Goal: Task Accomplishment & Management: Complete application form

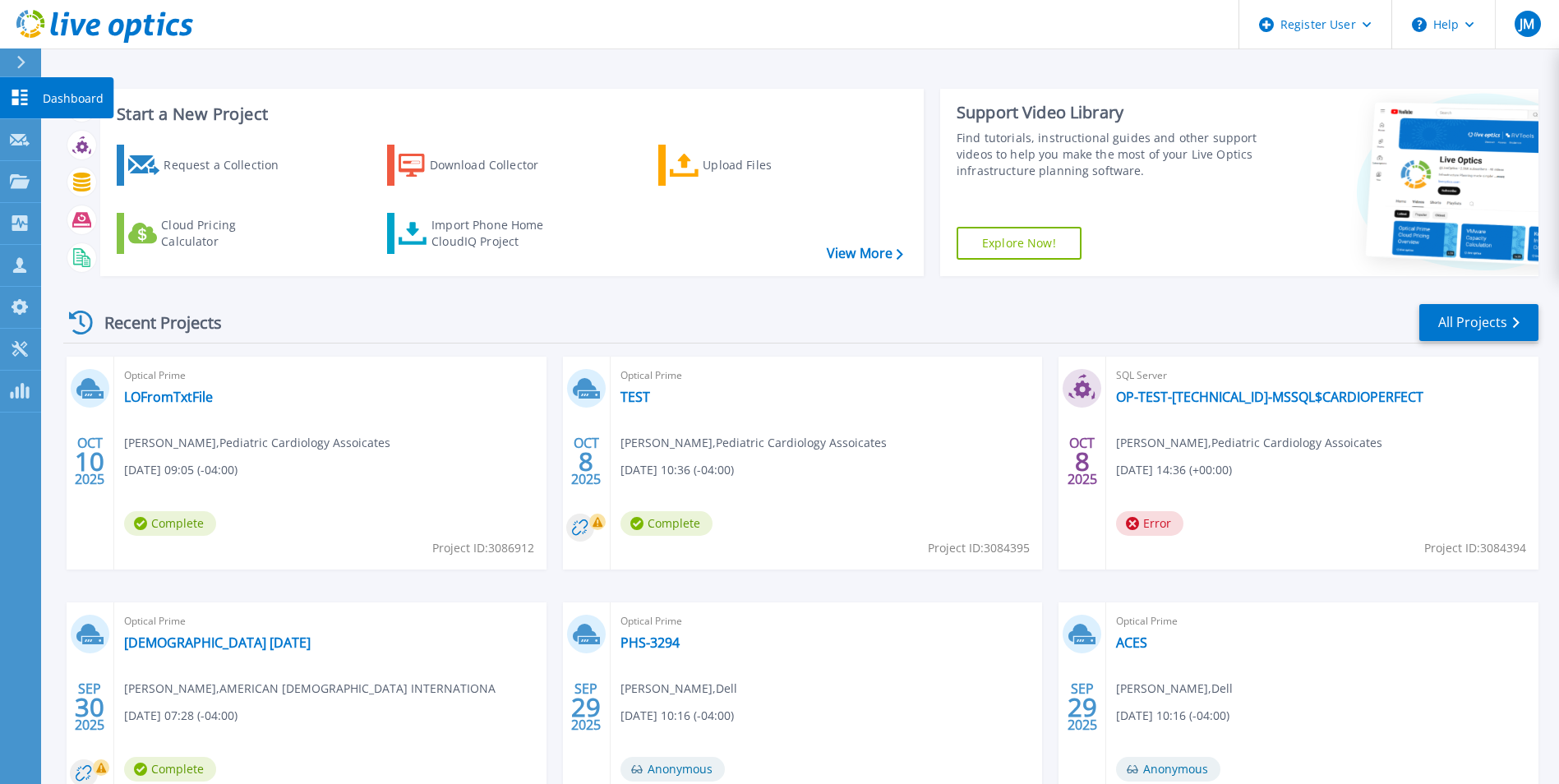
click at [22, 99] on icon at bounding box center [19, 97] width 16 height 16
click at [219, 152] on div "Request a Collection" at bounding box center [229, 165] width 132 height 33
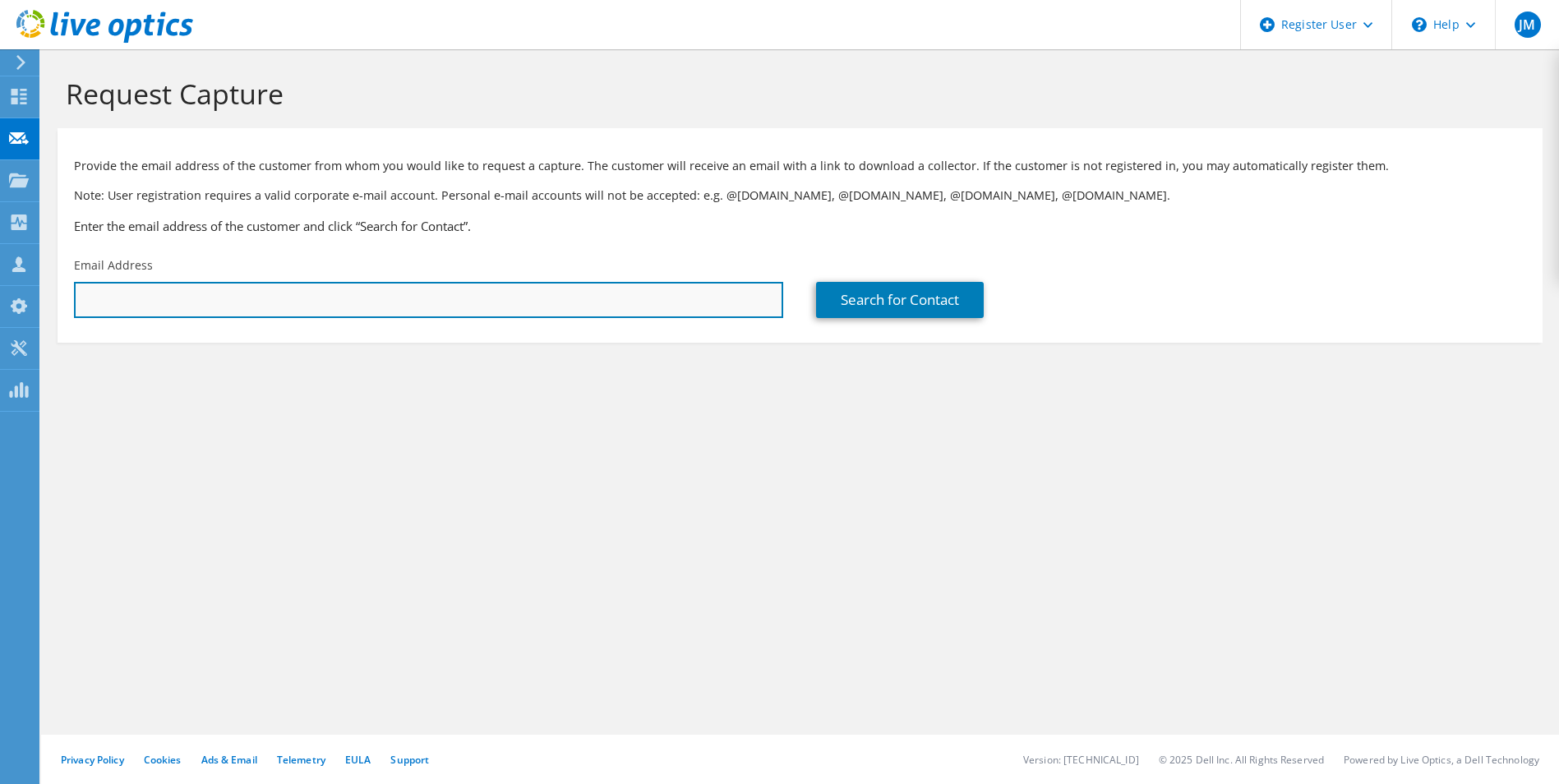
click at [316, 295] on input "text" at bounding box center [428, 299] width 709 height 36
paste input "twood@northlinellc.com"
type input "twood@northlinellc.com"
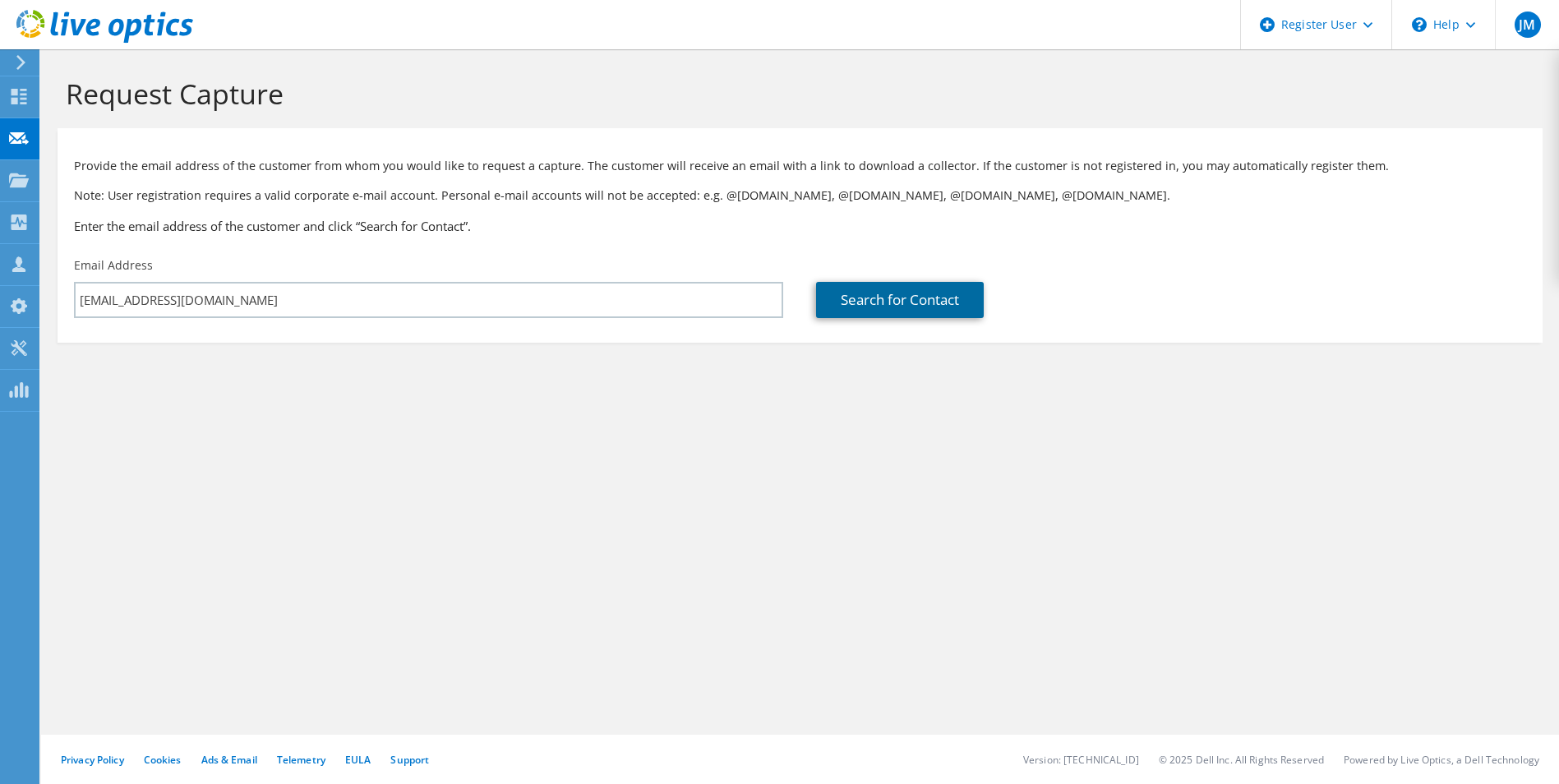
click at [862, 301] on link "Search for Contact" at bounding box center [900, 299] width 168 height 36
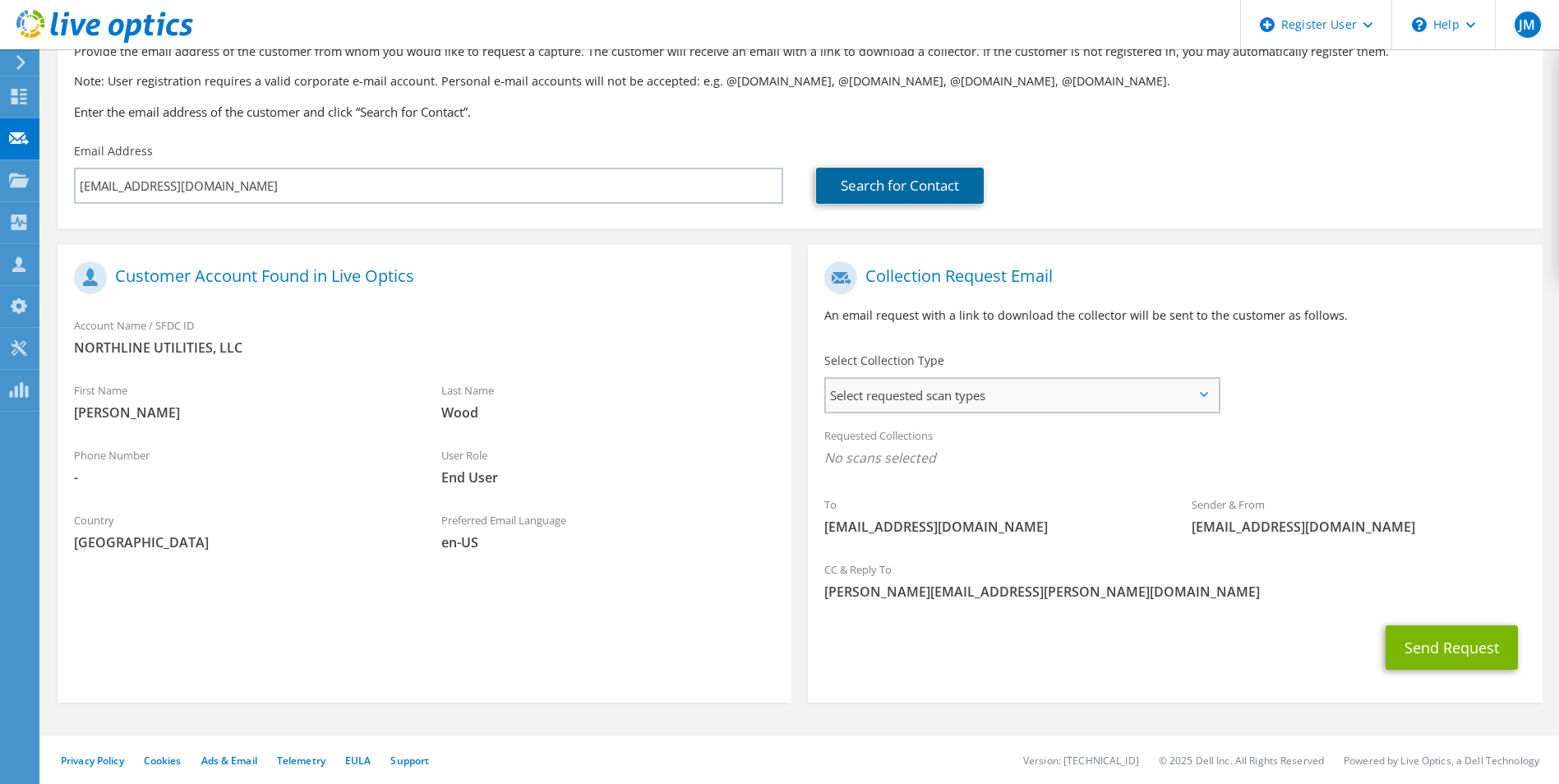
scroll to position [115, 0]
click at [1202, 390] on span "Select requested scan types" at bounding box center [1021, 394] width 392 height 33
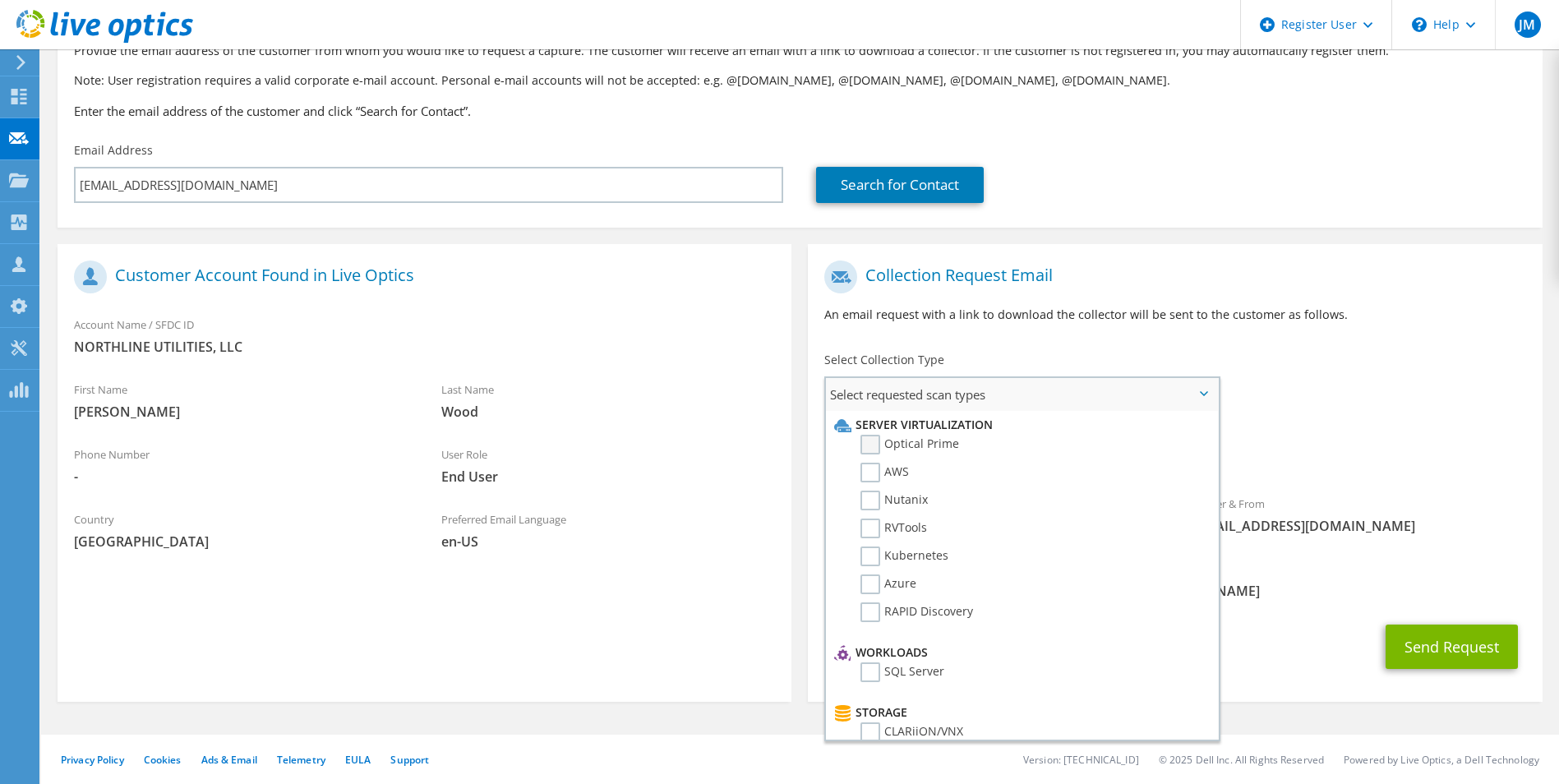
click at [876, 442] on label "Optical Prime" at bounding box center [909, 444] width 99 height 19
click at [0, 0] on input "Optical Prime" at bounding box center [0, 0] width 0 height 0
click at [1345, 382] on div "To twood@northlinellc.com Sender & From liveoptics@liveoptics.com" at bounding box center [1175, 404] width 733 height 304
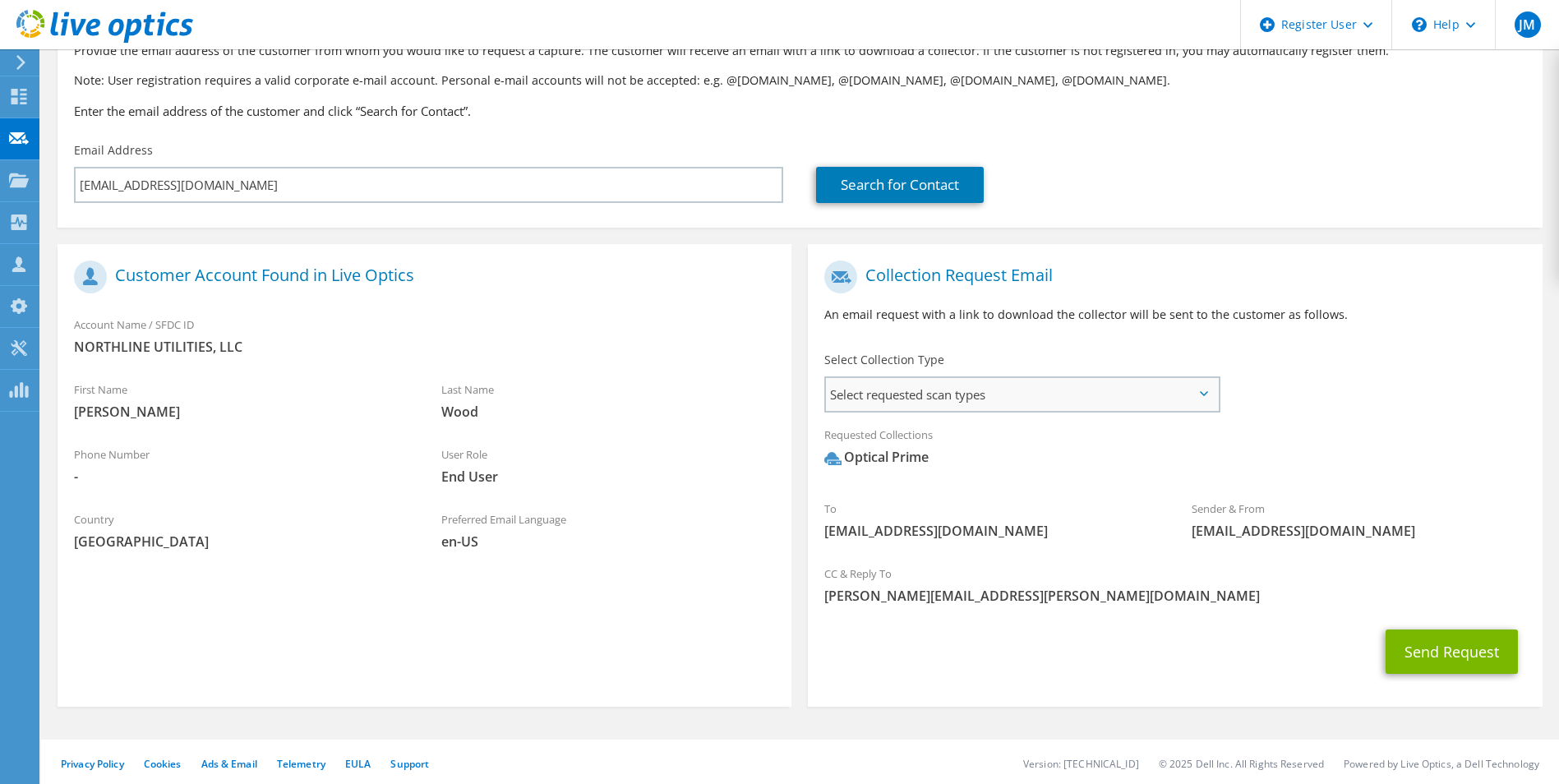
click at [1205, 385] on span "Select requested scan types" at bounding box center [1021, 394] width 392 height 33
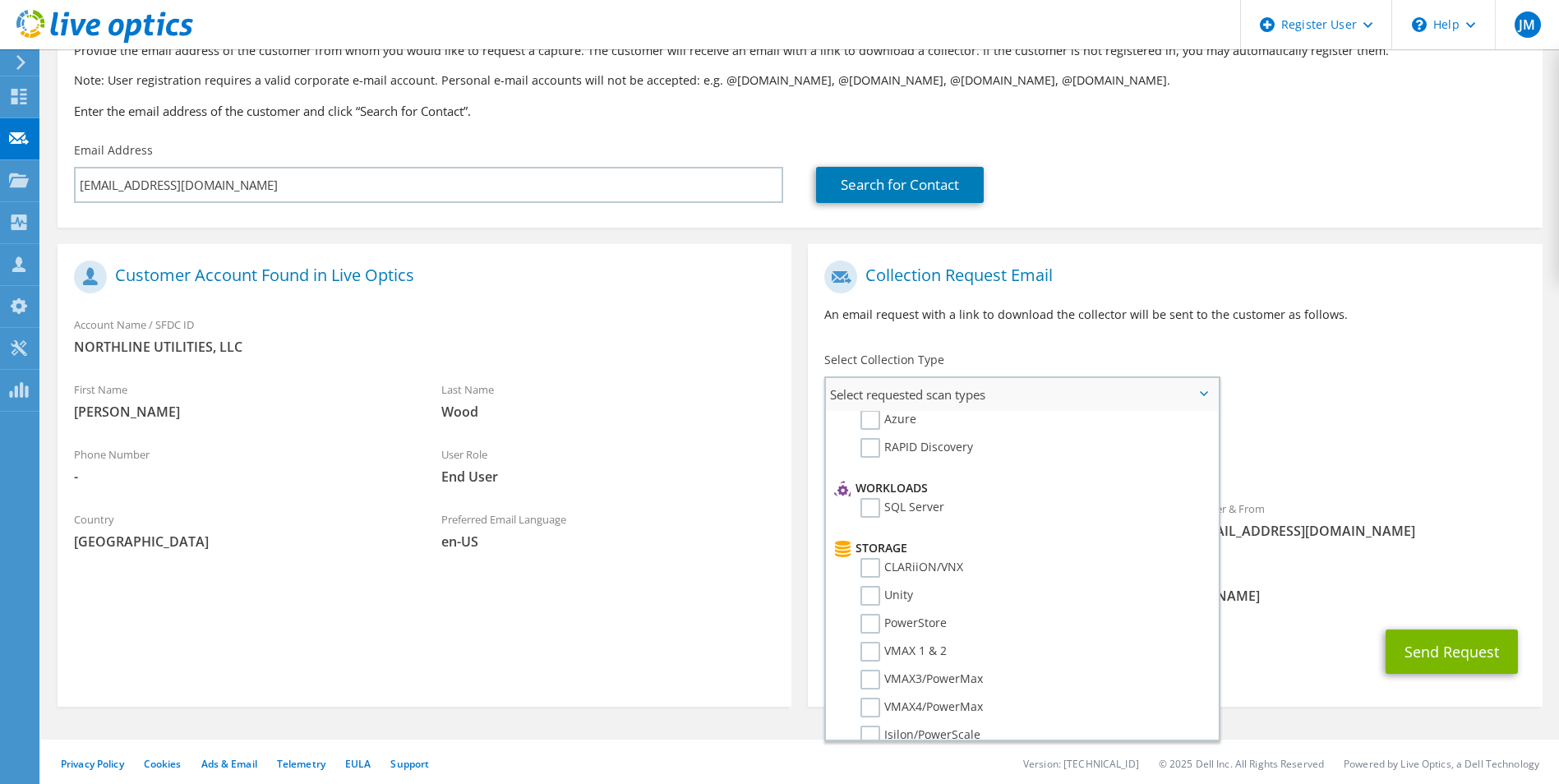
scroll to position [0, 0]
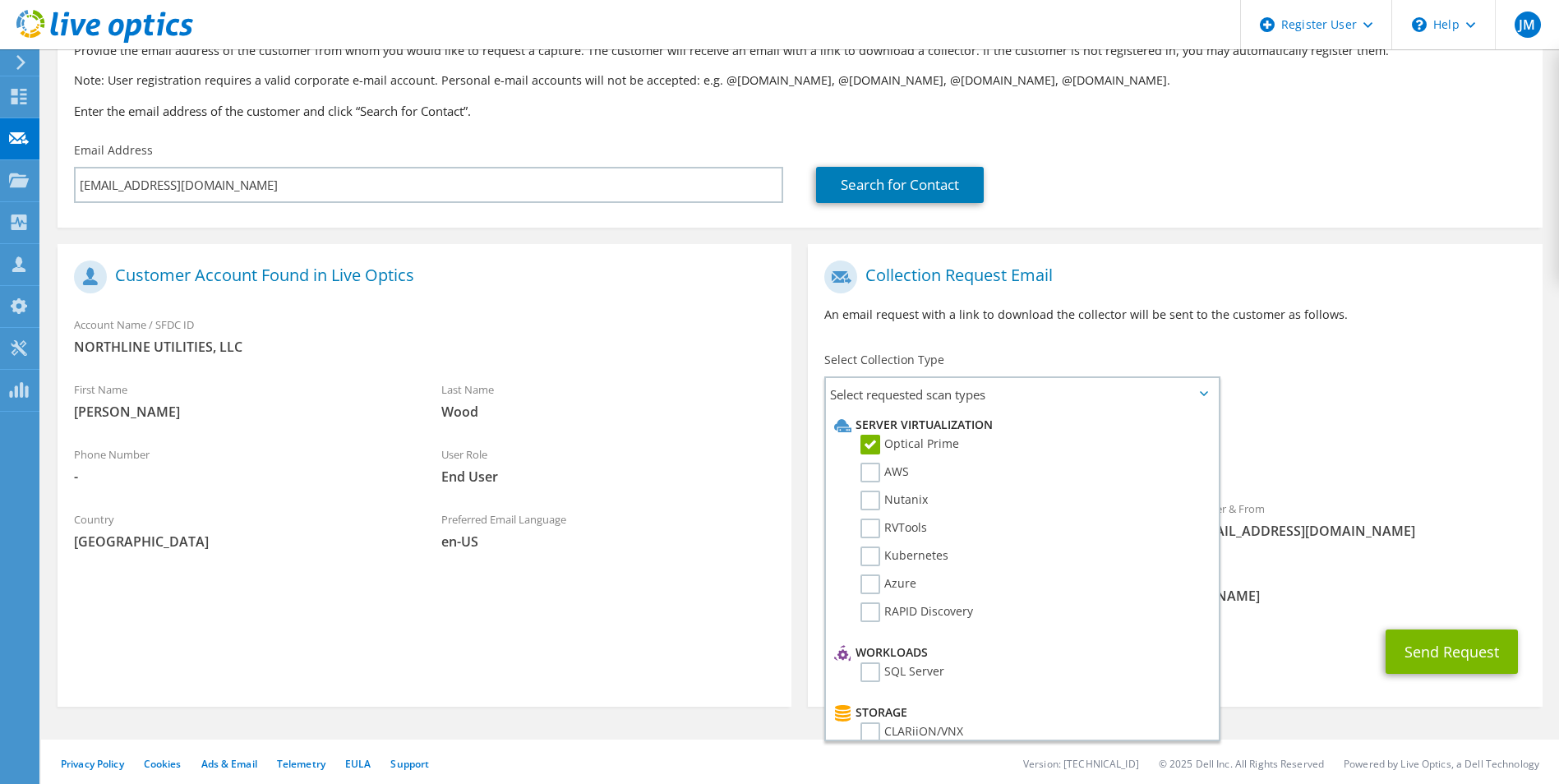
click at [1397, 544] on div "Sender & From liveoptics@liveoptics.com" at bounding box center [1358, 520] width 368 height 57
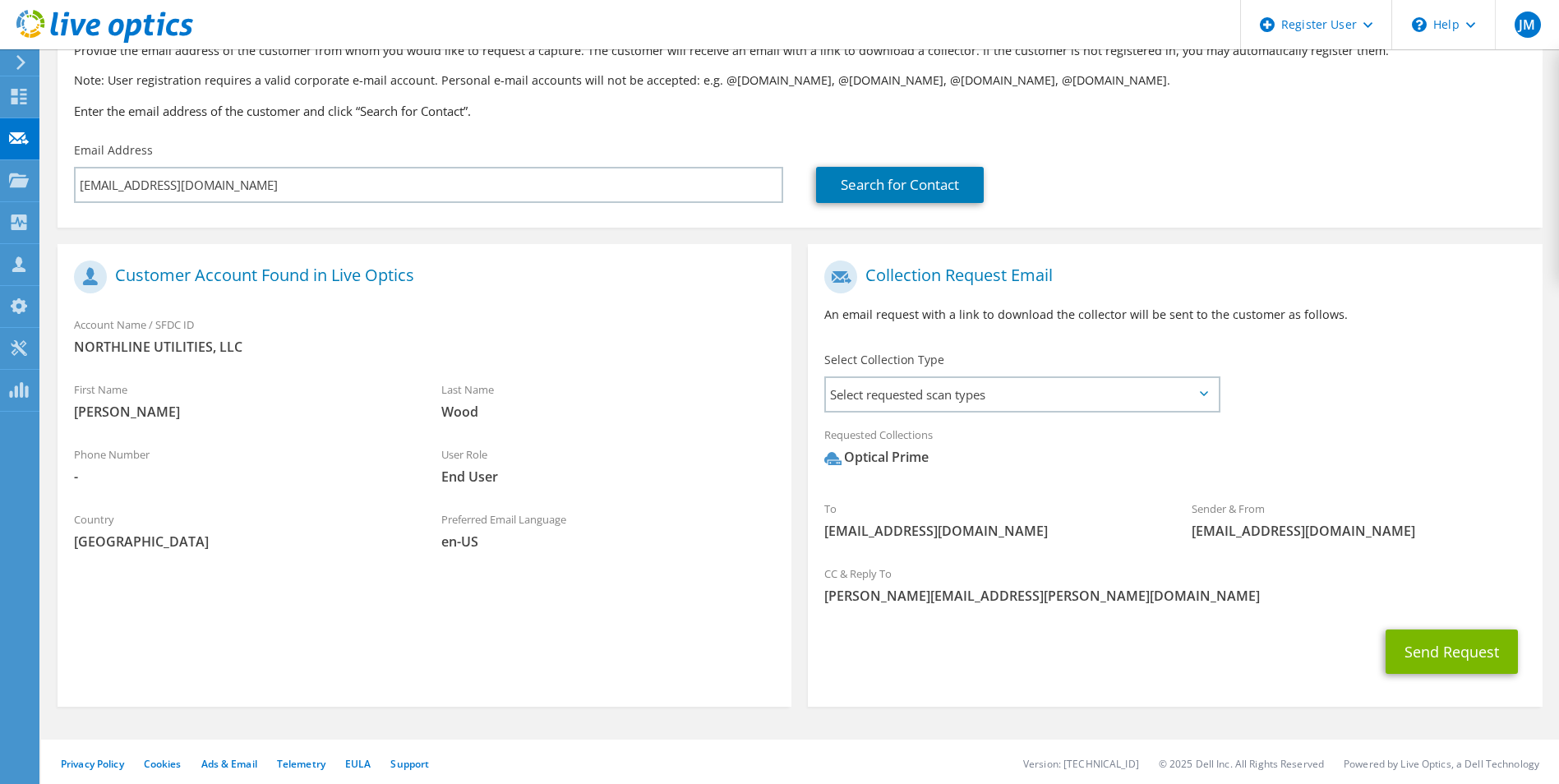
scroll to position [120, 0]
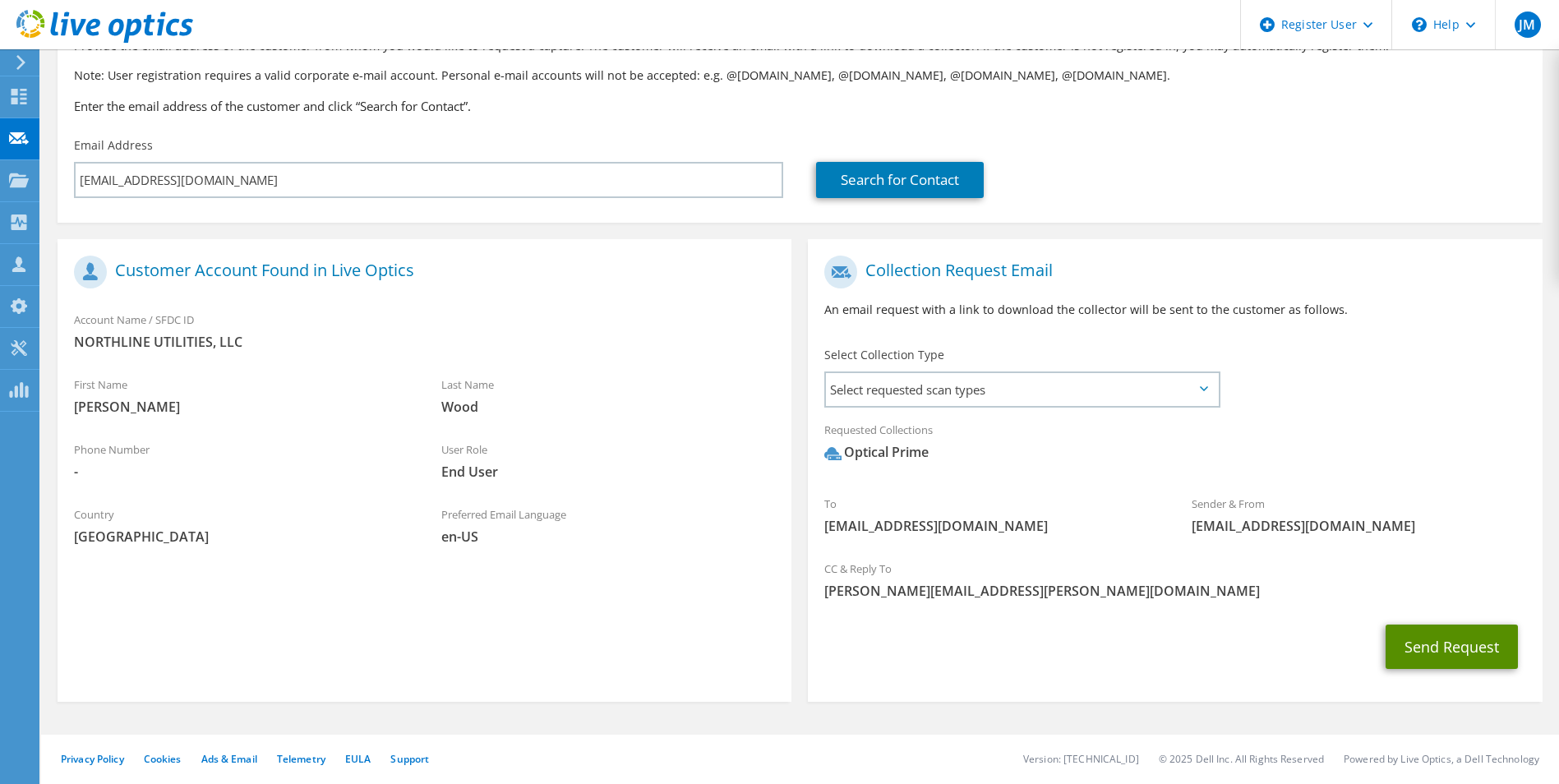
click at [1434, 645] on button "Send Request" at bounding box center [1452, 647] width 133 height 44
